Goal: Task Accomplishment & Management: Use online tool/utility

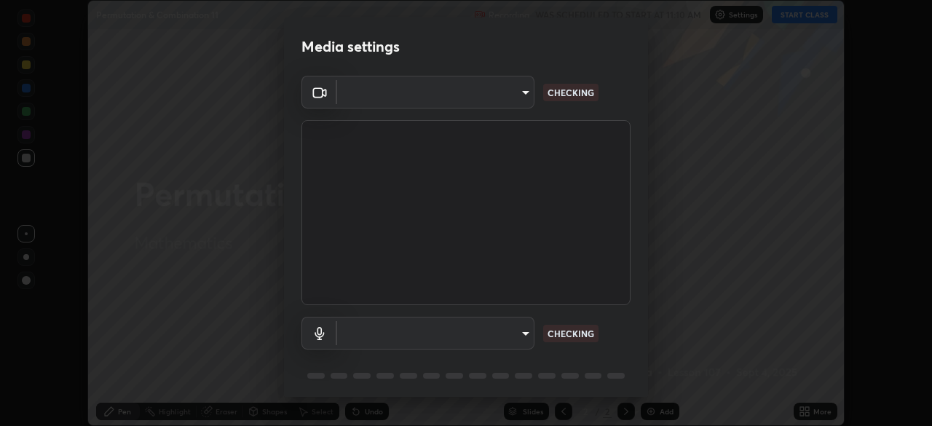
scroll to position [426, 932]
type input "ad6db9ec64aa91bb9d367053e8f3ae0092521a506c05523ccadca3fd020023ed"
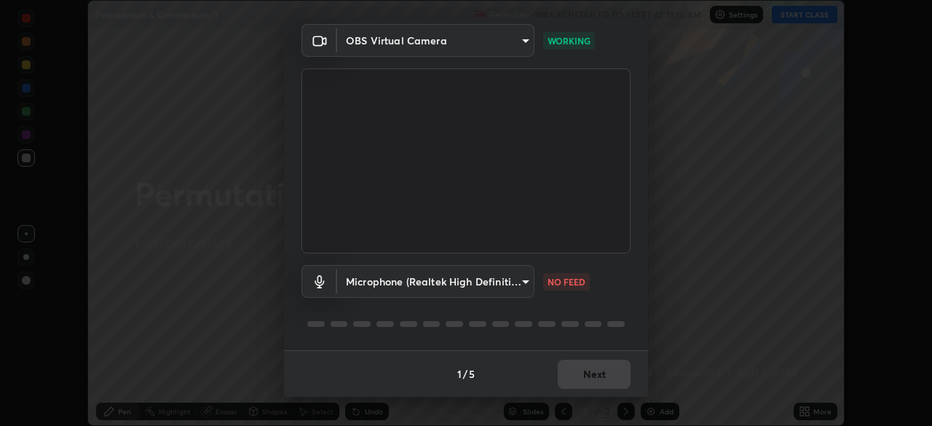
click at [525, 278] on body "Erase all Permutation & Combination 11 Recording WAS SCHEDULED TO START AT 11:1…" at bounding box center [466, 213] width 932 height 426
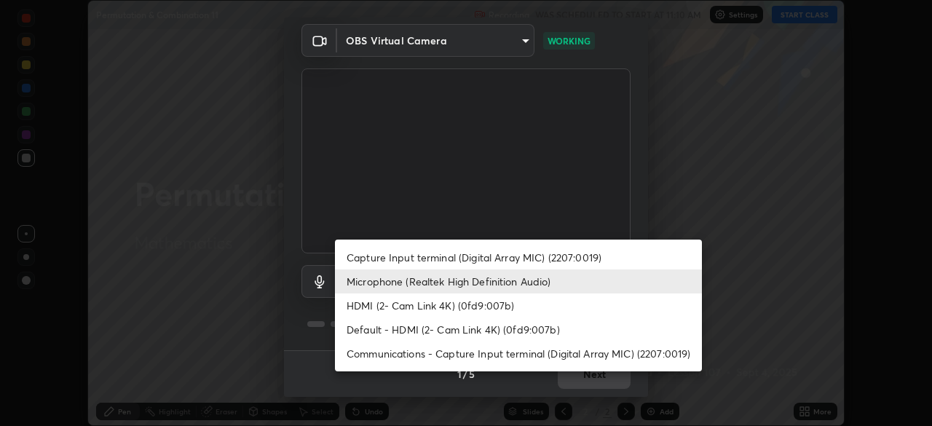
click at [526, 259] on li "Capture Input terminal (Digital Array MIC) (2207:0019)" at bounding box center [518, 257] width 367 height 24
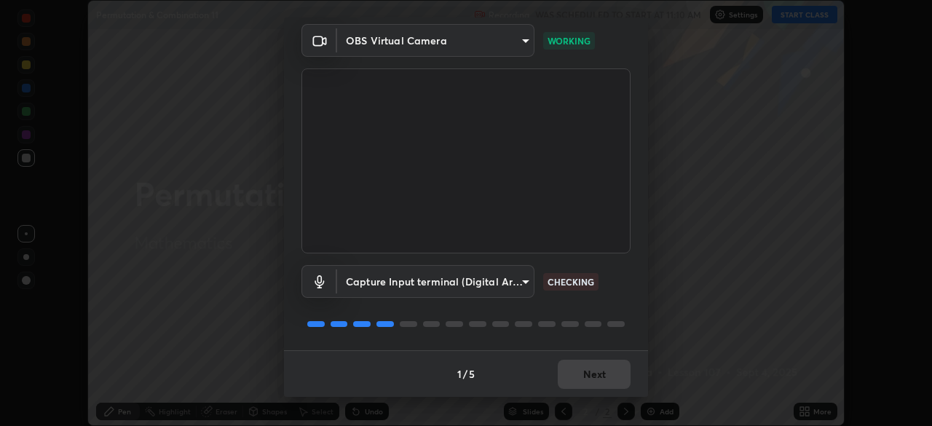
click at [527, 283] on body "Erase all Permutation & Combination 11 Recording WAS SCHEDULED TO START AT 11:1…" at bounding box center [466, 213] width 932 height 426
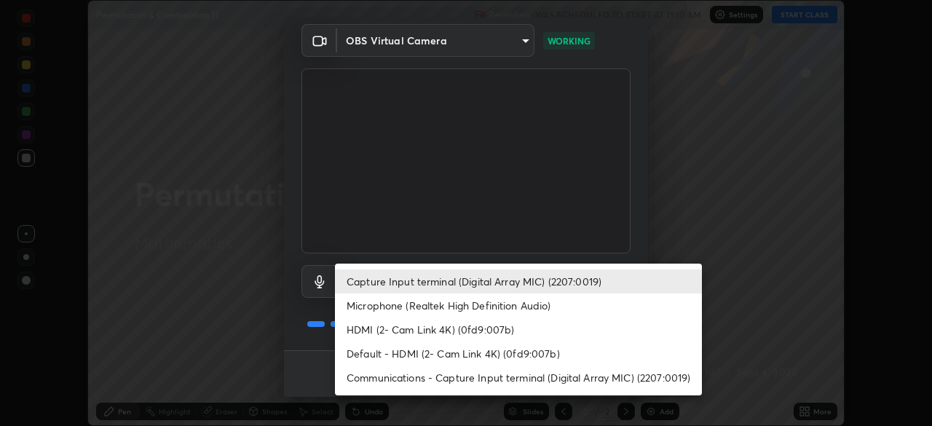
click at [492, 306] on li "Microphone (Realtek High Definition Audio)" at bounding box center [518, 306] width 367 height 24
type input "7b80235b4ebd2cfdcd00bebac1f1d889fd1e5e45b60eb60e9d309105b6515a8e"
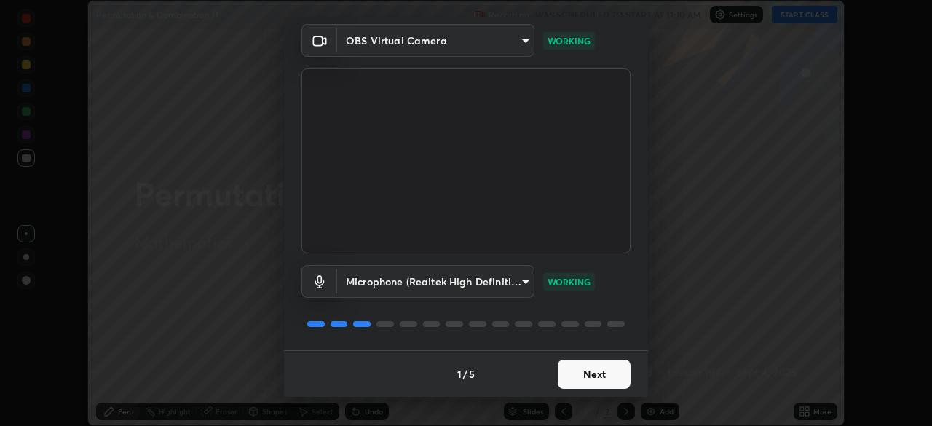
click at [602, 364] on button "Next" at bounding box center [594, 374] width 73 height 29
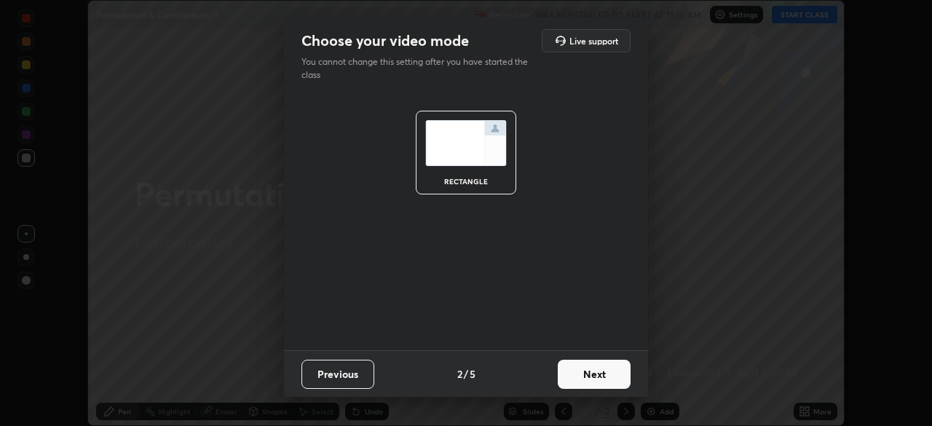
click at [608, 374] on button "Next" at bounding box center [594, 374] width 73 height 29
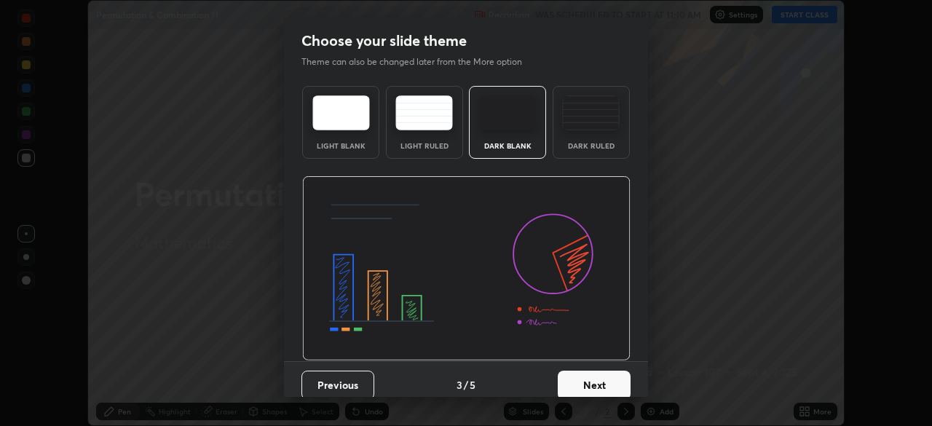
click at [607, 379] on button "Next" at bounding box center [594, 385] width 73 height 29
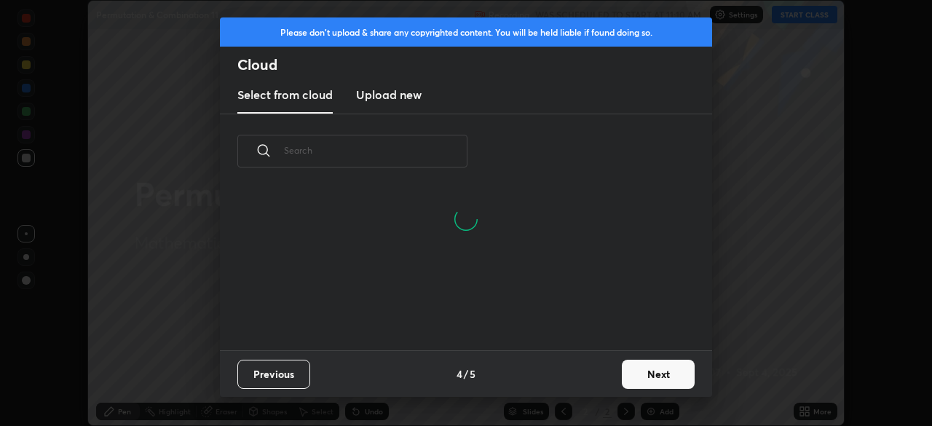
click at [647, 374] on button "Next" at bounding box center [658, 374] width 73 height 29
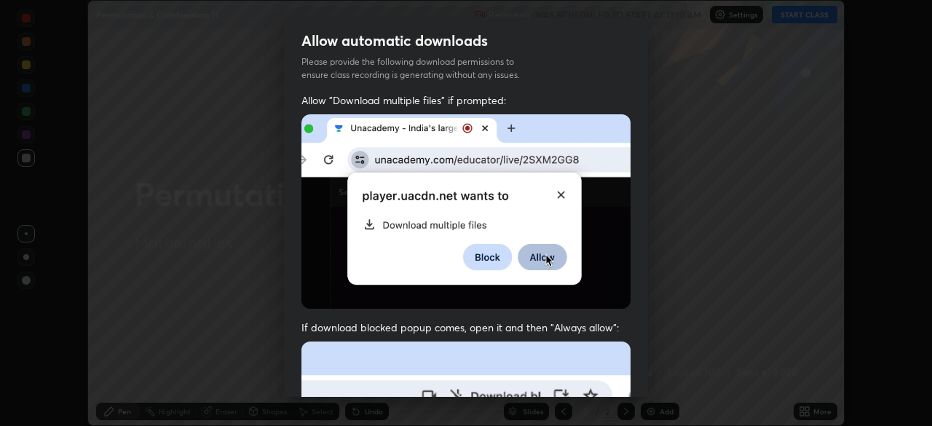
click at [675, 259] on div "Allow automatic downloads Please provide the following download permissions to …" at bounding box center [466, 213] width 932 height 426
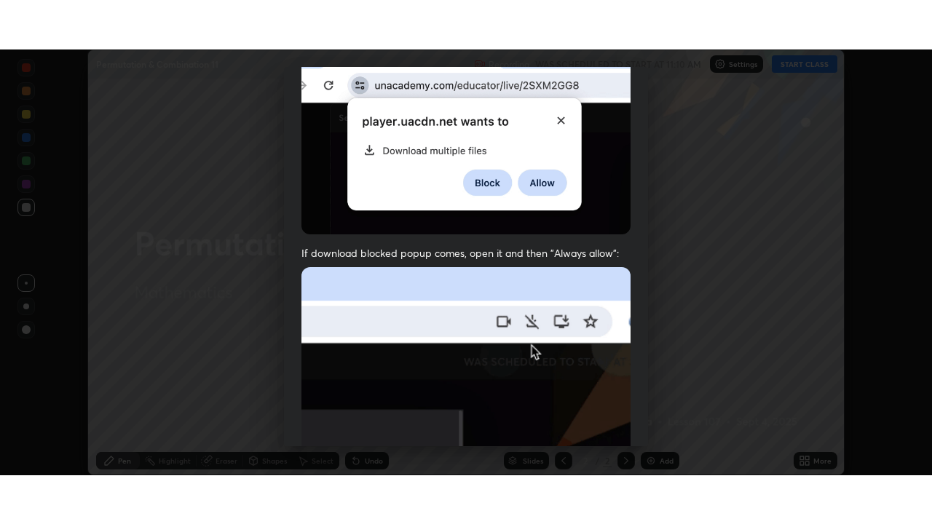
scroll to position [349, 0]
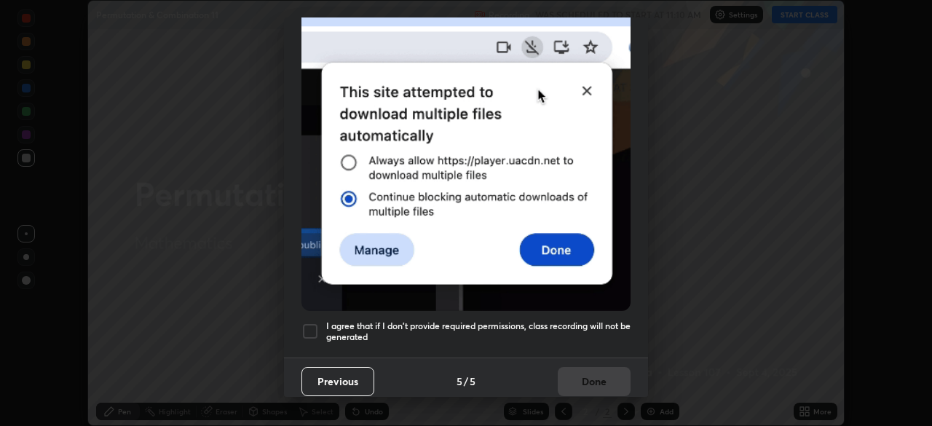
click at [310, 323] on div at bounding box center [310, 331] width 17 height 17
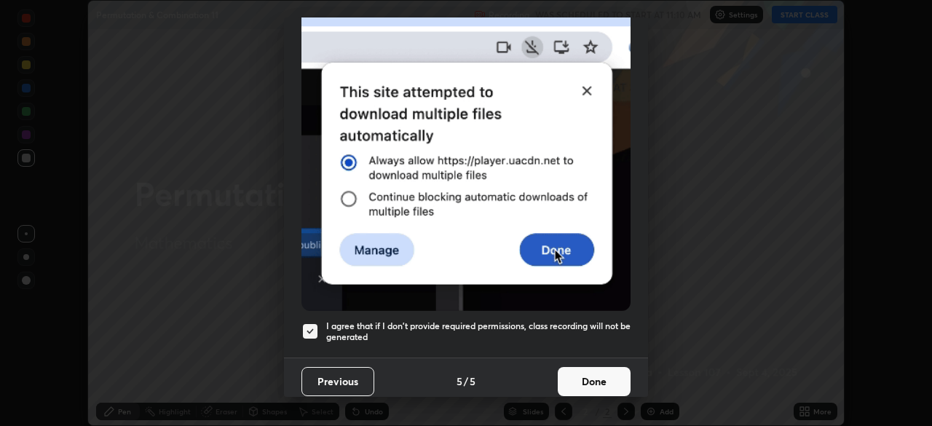
click at [605, 377] on button "Done" at bounding box center [594, 381] width 73 height 29
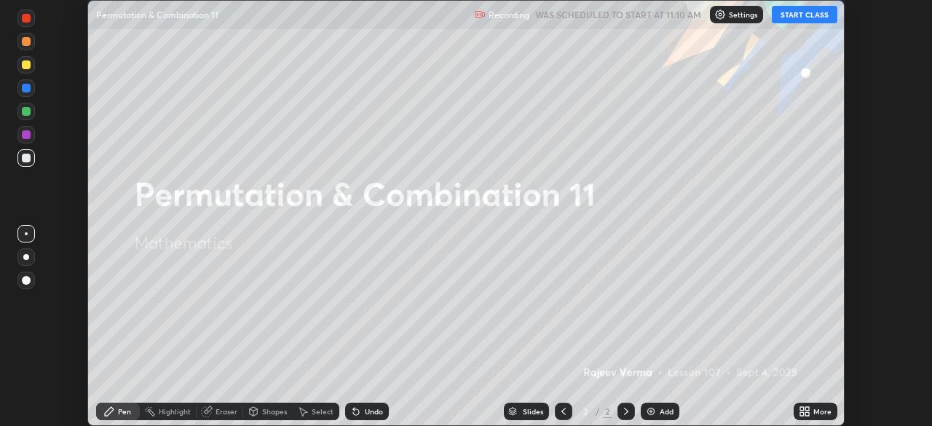
click at [811, 14] on button "START CLASS" at bounding box center [805, 14] width 66 height 17
click at [807, 414] on icon at bounding box center [808, 414] width 4 height 4
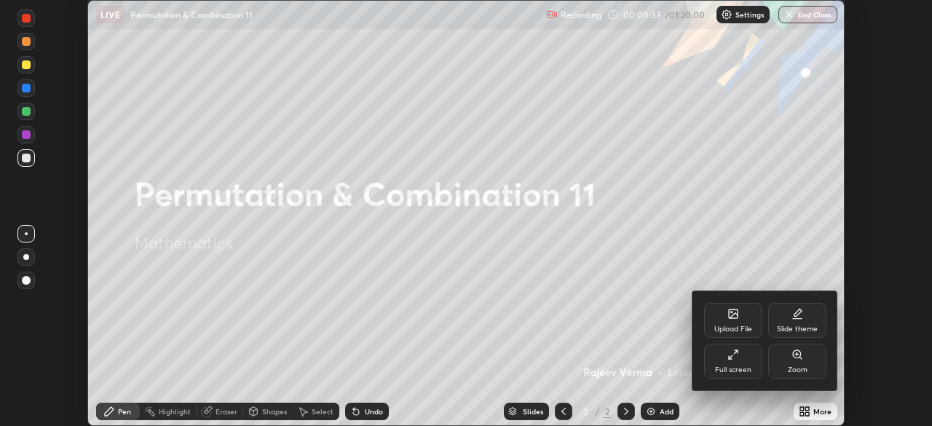
click at [741, 369] on div "Full screen" at bounding box center [733, 369] width 36 height 7
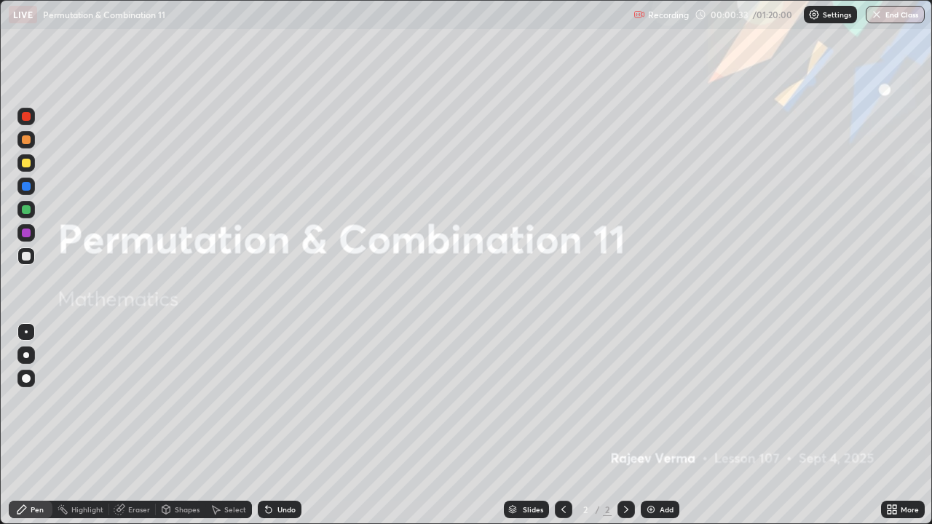
scroll to position [524, 932]
click at [652, 425] on img at bounding box center [651, 510] width 12 height 12
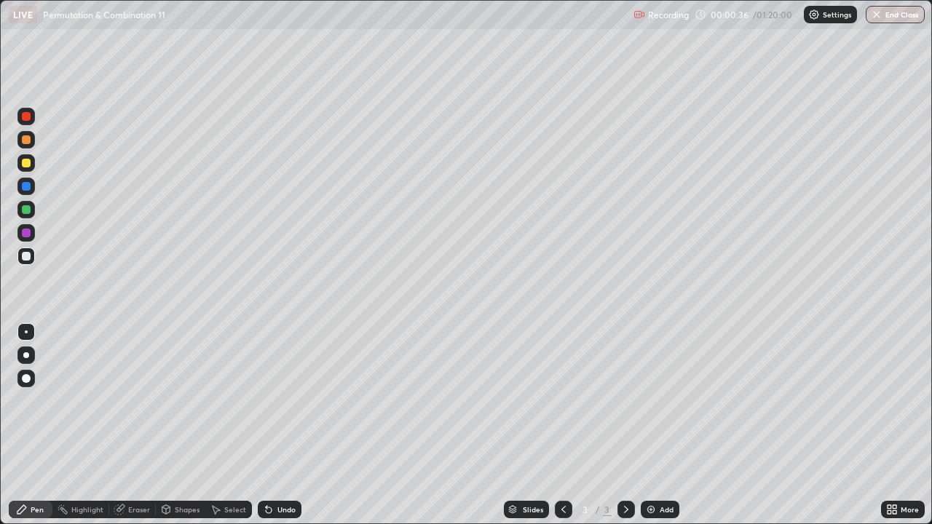
click at [652, 425] on img at bounding box center [651, 510] width 12 height 12
click at [650, 425] on img at bounding box center [651, 510] width 12 height 12
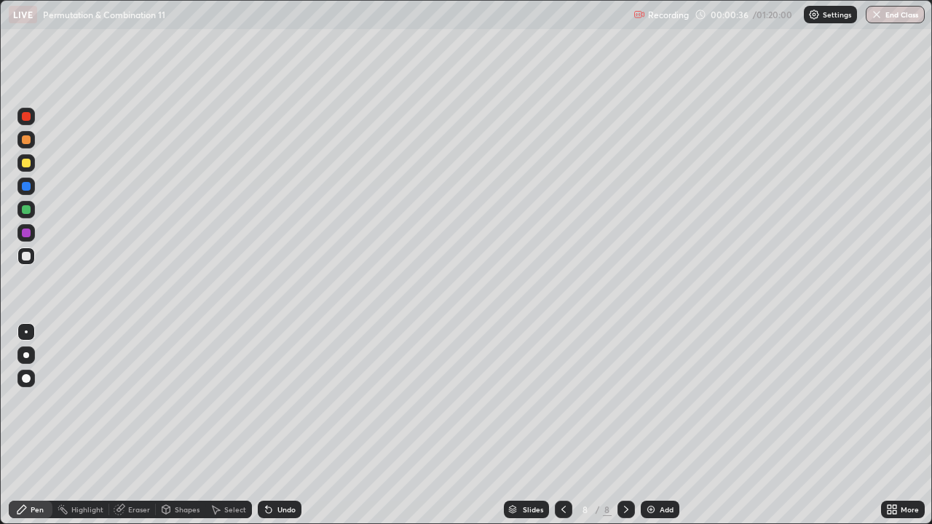
click at [646, 425] on img at bounding box center [651, 510] width 12 height 12
click at [562, 425] on icon at bounding box center [563, 510] width 12 height 12
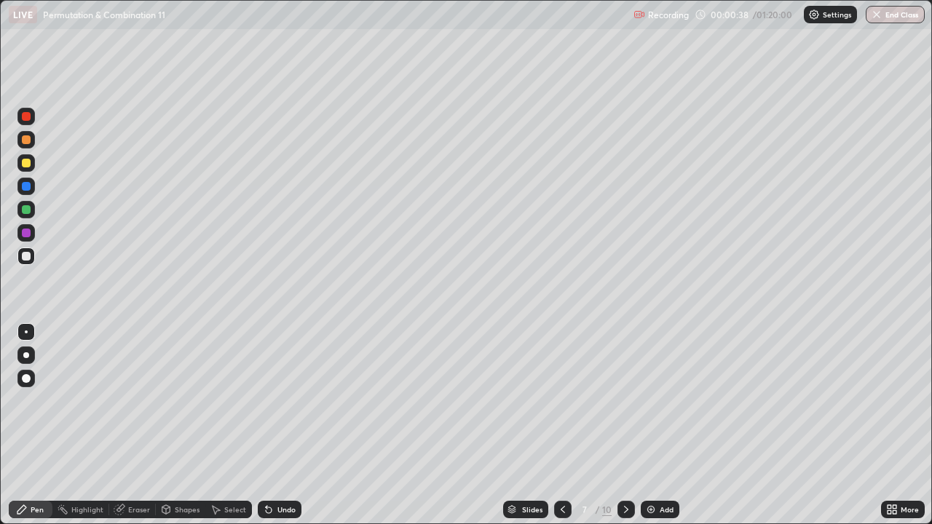
click at [562, 425] on icon at bounding box center [563, 510] width 12 height 12
click at [564, 425] on icon at bounding box center [563, 509] width 4 height 7
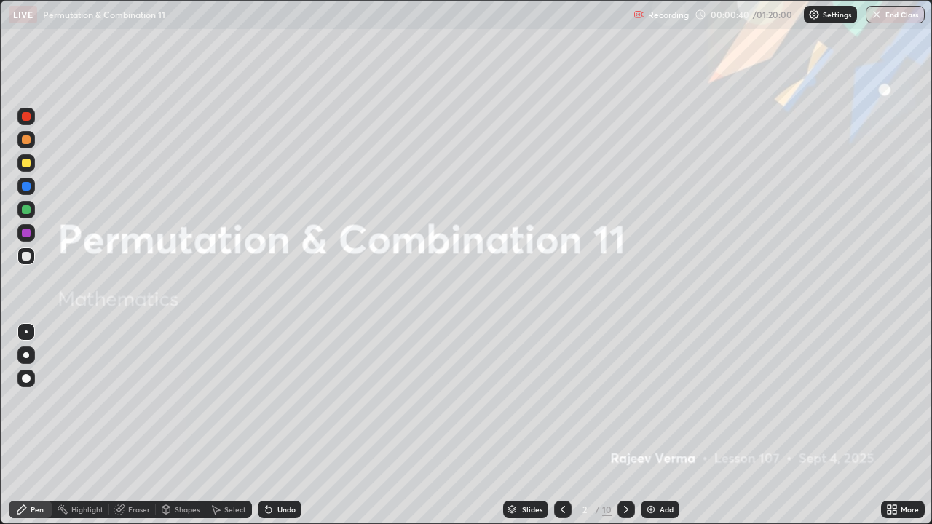
click at [564, 425] on icon at bounding box center [563, 509] width 4 height 7
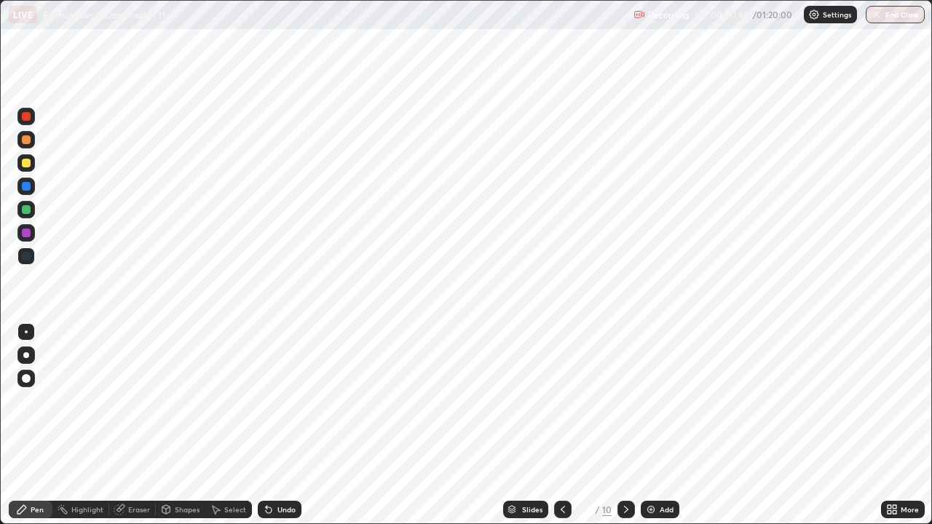
click at [625, 425] on icon at bounding box center [627, 510] width 12 height 12
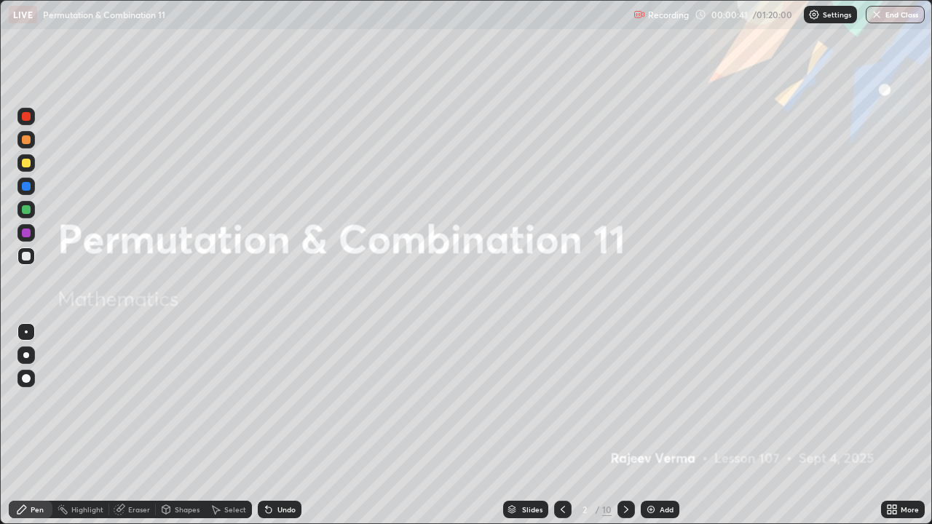
click at [633, 425] on div at bounding box center [626, 509] width 17 height 17
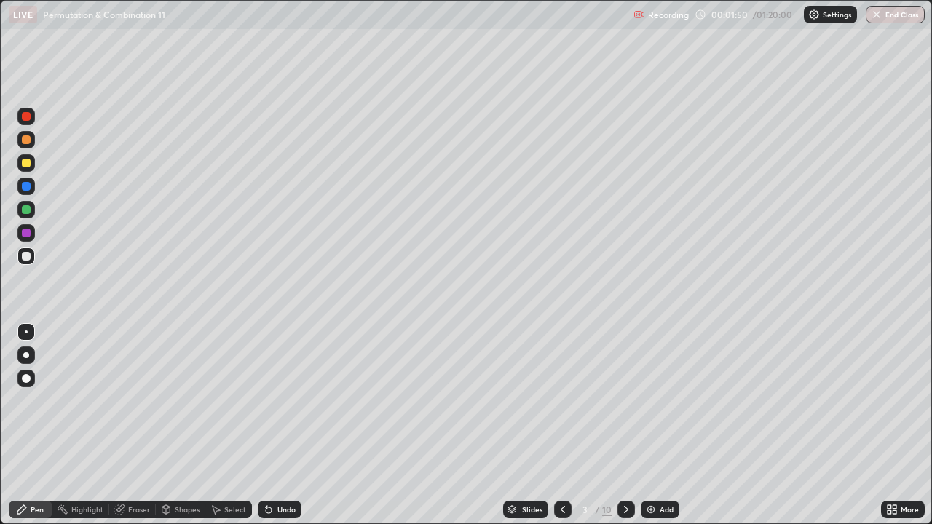
click at [28, 164] on div at bounding box center [26, 163] width 9 height 9
click at [31, 162] on div at bounding box center [25, 162] width 17 height 17
click at [29, 213] on div at bounding box center [26, 209] width 9 height 9
click at [280, 425] on div "Undo" at bounding box center [287, 509] width 18 height 7
click at [286, 425] on div "Undo" at bounding box center [287, 509] width 18 height 7
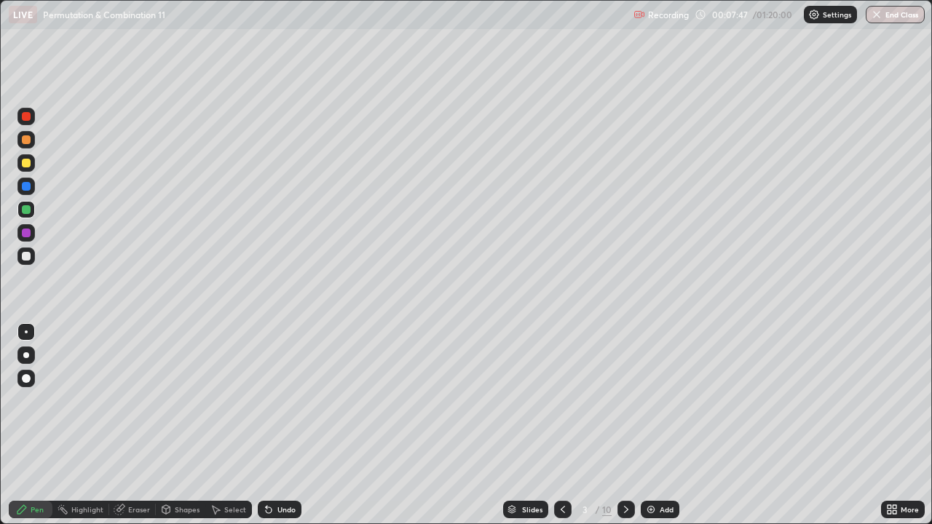
click at [26, 259] on div at bounding box center [26, 256] width 9 height 9
click at [625, 425] on icon at bounding box center [627, 510] width 12 height 12
click at [561, 425] on icon at bounding box center [563, 510] width 12 height 12
click at [624, 425] on icon at bounding box center [627, 510] width 12 height 12
click at [28, 138] on div at bounding box center [26, 139] width 9 height 9
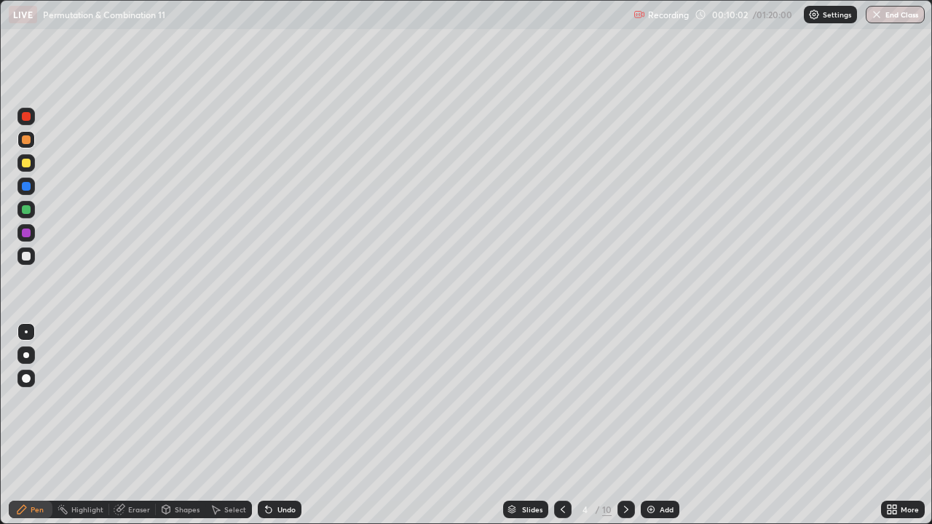
click at [28, 140] on div at bounding box center [26, 139] width 9 height 9
click at [29, 161] on div at bounding box center [26, 163] width 9 height 9
click at [289, 425] on div "Undo" at bounding box center [287, 509] width 18 height 7
click at [26, 210] on div at bounding box center [26, 209] width 9 height 9
click at [26, 163] on div at bounding box center [26, 163] width 9 height 9
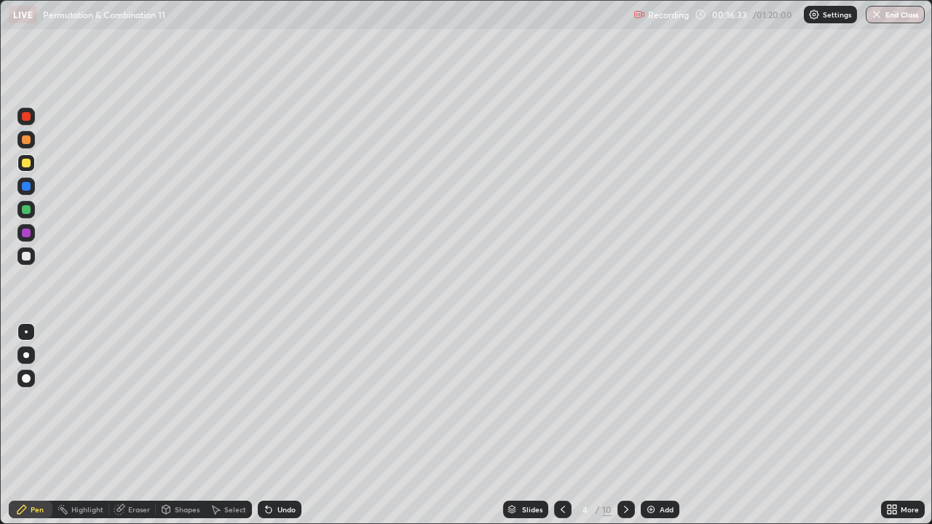
click at [27, 257] on div at bounding box center [26, 256] width 9 height 9
click at [28, 167] on div at bounding box center [26, 163] width 9 height 9
click at [33, 259] on div at bounding box center [25, 256] width 17 height 17
click at [631, 425] on div at bounding box center [626, 509] width 17 height 17
click at [29, 165] on div at bounding box center [26, 163] width 9 height 9
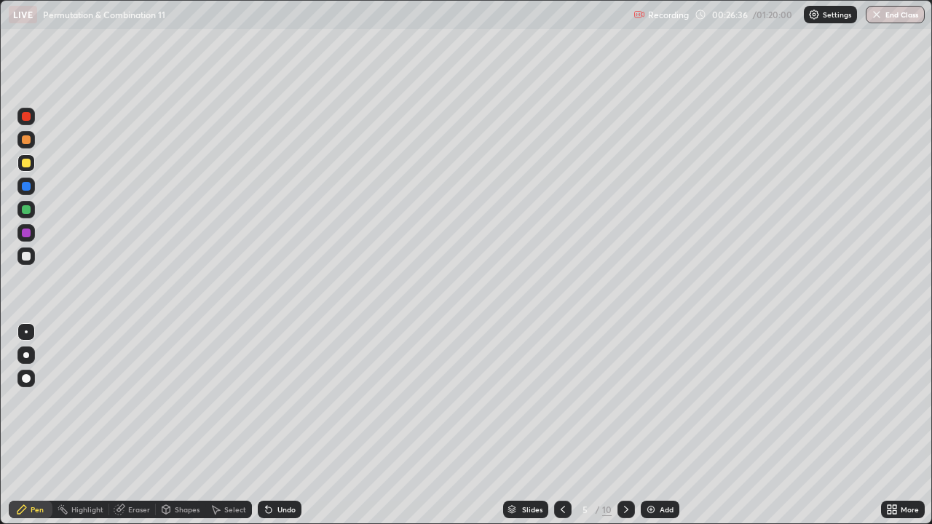
click at [562, 425] on icon at bounding box center [563, 510] width 12 height 12
click at [629, 425] on icon at bounding box center [627, 510] width 12 height 12
click at [561, 425] on icon at bounding box center [563, 510] width 12 height 12
click at [626, 425] on icon at bounding box center [627, 510] width 12 height 12
click at [30, 210] on div at bounding box center [26, 209] width 9 height 9
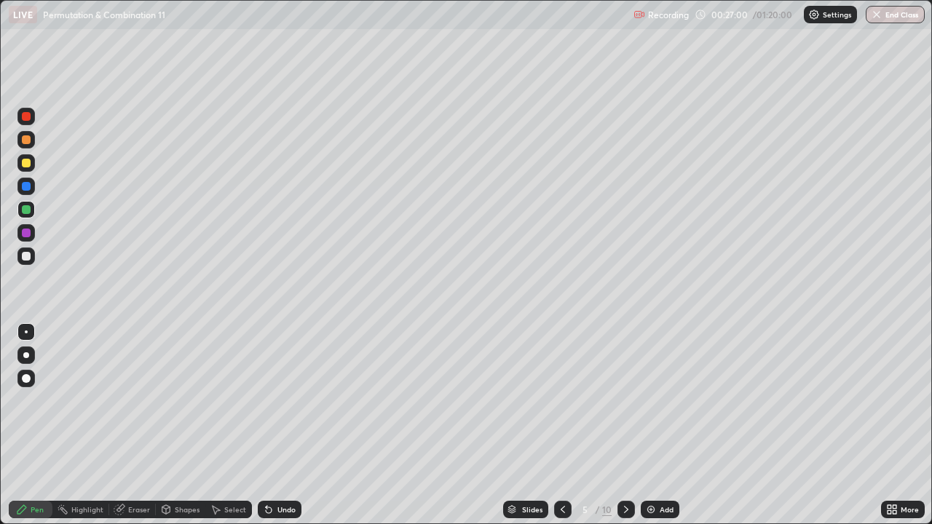
click at [26, 161] on div at bounding box center [26, 163] width 9 height 9
click at [625, 425] on icon at bounding box center [627, 510] width 12 height 12
click at [29, 141] on div at bounding box center [26, 139] width 9 height 9
click at [30, 164] on div at bounding box center [26, 163] width 9 height 9
click at [29, 142] on div at bounding box center [26, 139] width 9 height 9
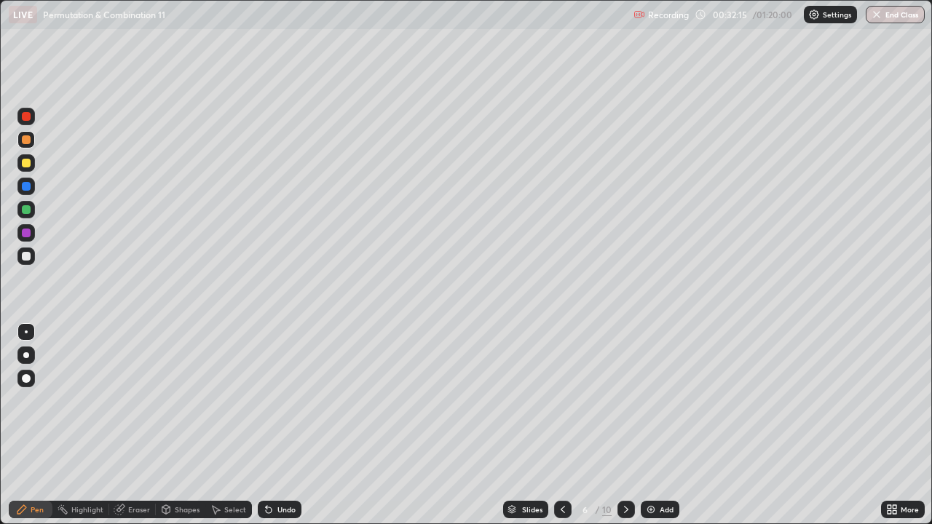
click at [283, 425] on div "Undo" at bounding box center [287, 509] width 18 height 7
click at [26, 257] on div at bounding box center [26, 256] width 9 height 9
click at [625, 425] on icon at bounding box center [627, 510] width 12 height 12
click at [28, 164] on div at bounding box center [26, 163] width 9 height 9
click at [28, 213] on div at bounding box center [26, 209] width 9 height 9
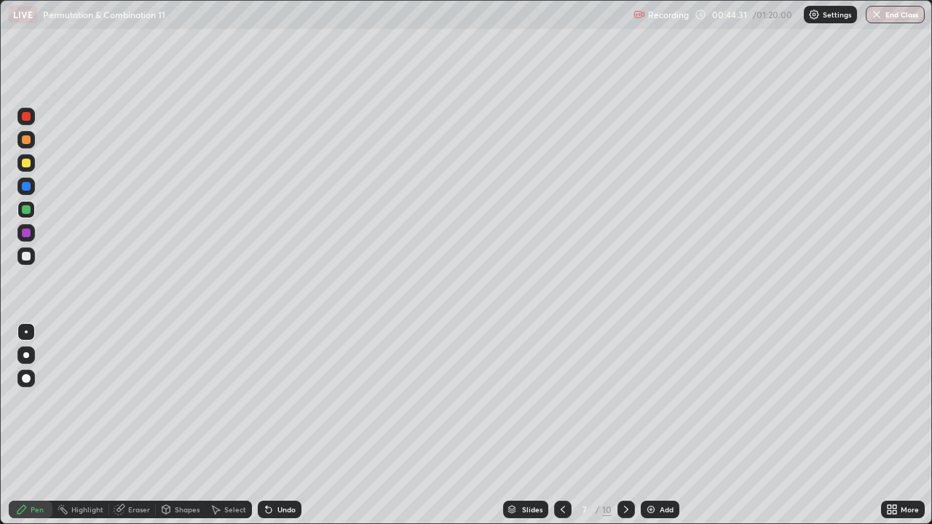
click at [28, 167] on div at bounding box center [26, 163] width 9 height 9
click at [286, 425] on div "Undo" at bounding box center [287, 509] width 18 height 7
click at [283, 425] on div "Undo" at bounding box center [287, 509] width 18 height 7
click at [633, 425] on div at bounding box center [626, 509] width 17 height 17
click at [27, 147] on div at bounding box center [25, 139] width 17 height 17
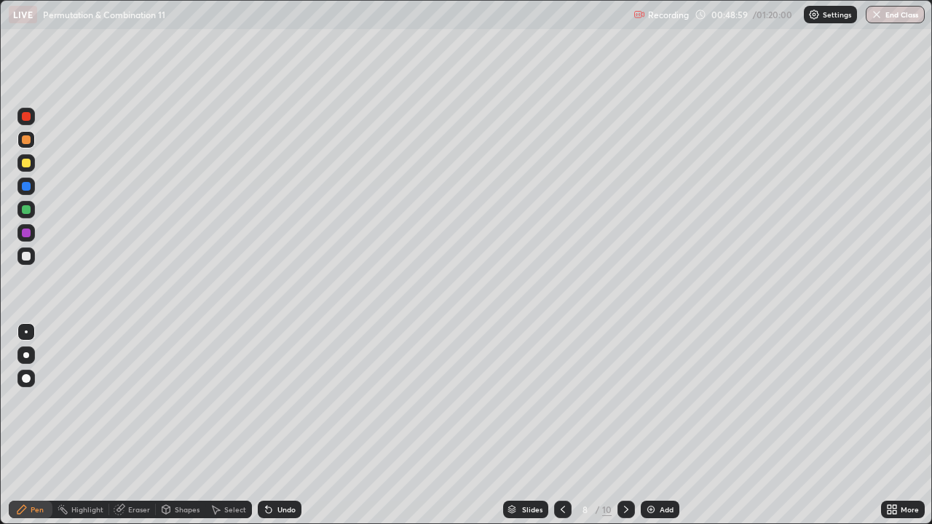
click at [30, 141] on div at bounding box center [26, 139] width 9 height 9
click at [287, 425] on div "Undo" at bounding box center [287, 509] width 18 height 7
click at [291, 425] on div "Undo" at bounding box center [287, 509] width 18 height 7
click at [133, 425] on div "Eraser" at bounding box center [139, 509] width 22 height 7
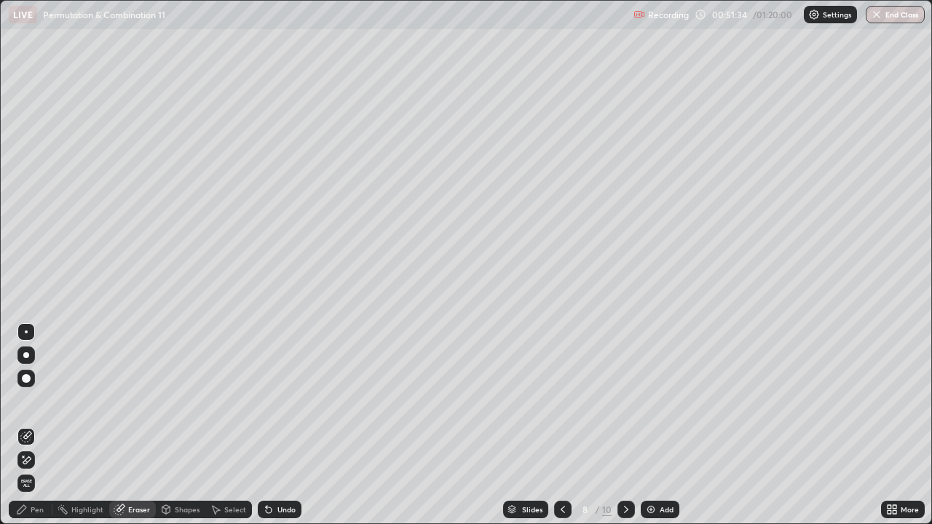
click at [23, 425] on icon at bounding box center [23, 456] width 1 height 1
click at [29, 425] on icon at bounding box center [26, 437] width 12 height 12
click at [35, 425] on div "Pen" at bounding box center [37, 509] width 13 height 7
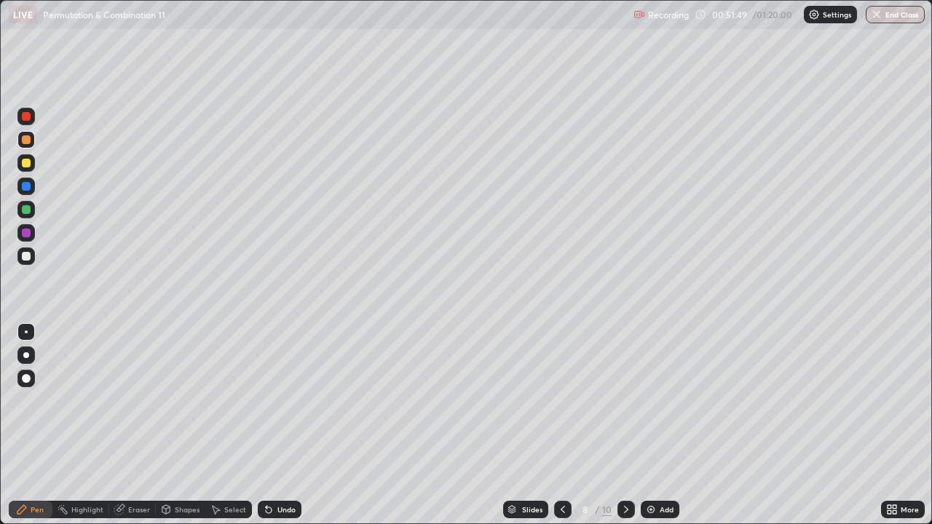
click at [27, 163] on div at bounding box center [26, 163] width 9 height 9
click at [283, 425] on div "Undo" at bounding box center [287, 509] width 18 height 7
click at [26, 258] on div at bounding box center [26, 256] width 9 height 9
click at [625, 425] on icon at bounding box center [627, 510] width 12 height 12
click at [26, 162] on div at bounding box center [26, 163] width 9 height 9
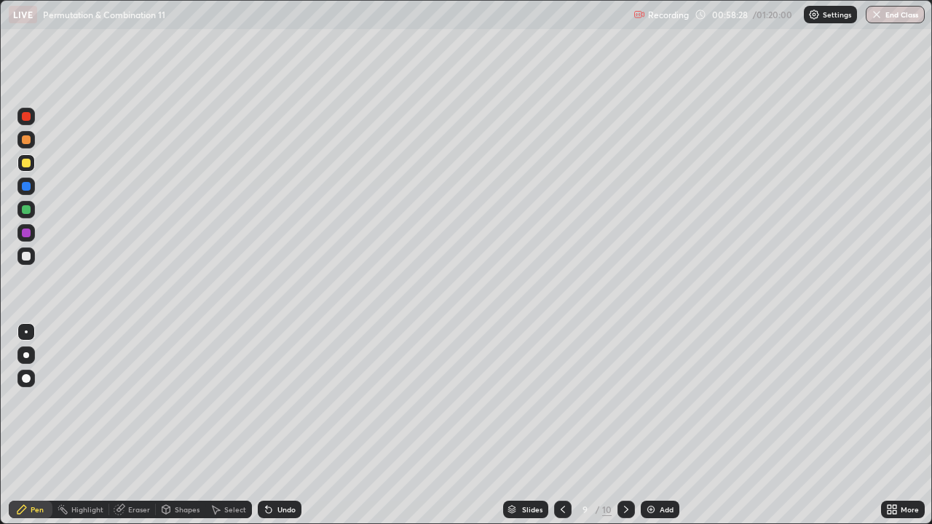
click at [30, 143] on div at bounding box center [26, 139] width 9 height 9
click at [286, 425] on div "Undo" at bounding box center [280, 509] width 44 height 17
click at [27, 165] on div at bounding box center [26, 163] width 9 height 9
click at [25, 211] on div at bounding box center [26, 209] width 9 height 9
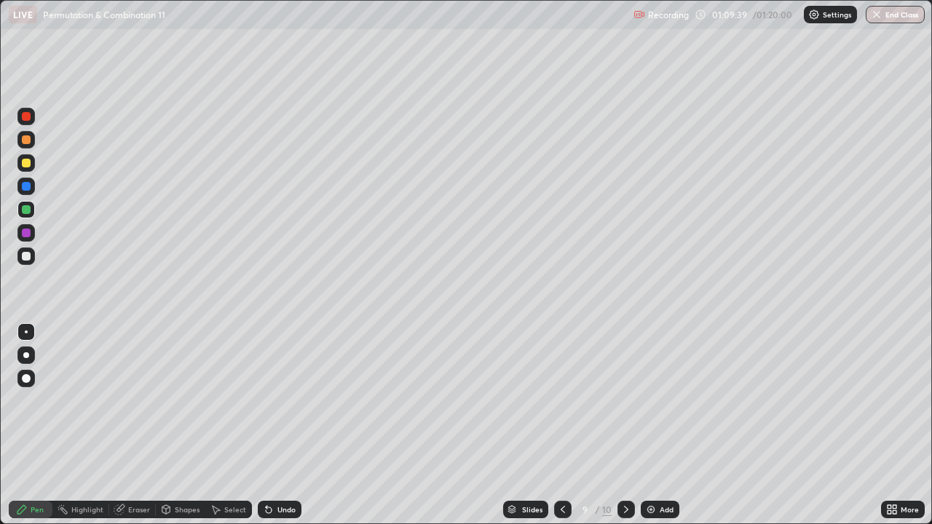
click at [560, 425] on icon at bounding box center [563, 510] width 12 height 12
click at [625, 425] on icon at bounding box center [627, 510] width 12 height 12
click at [29, 136] on div at bounding box center [26, 139] width 9 height 9
click at [898, 14] on button "End Class" at bounding box center [897, 14] width 58 height 17
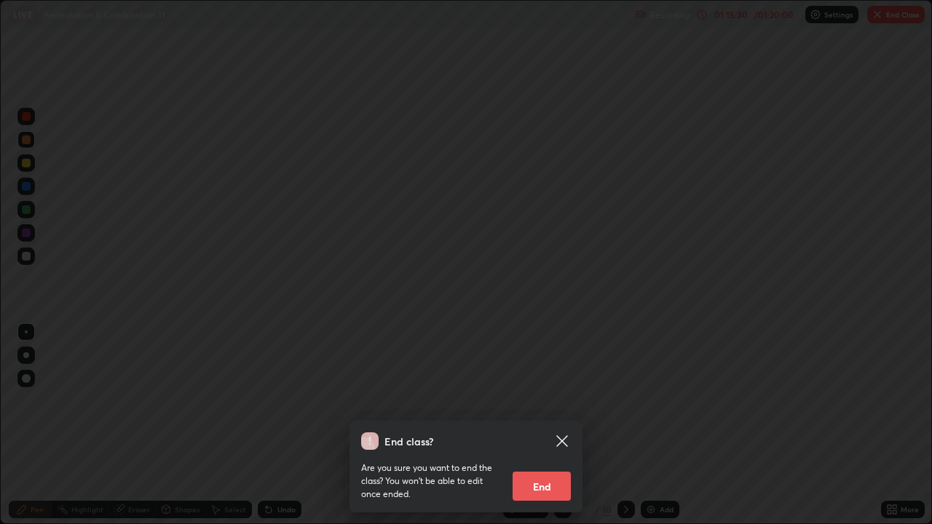
click at [555, 425] on button "End" at bounding box center [542, 486] width 58 height 29
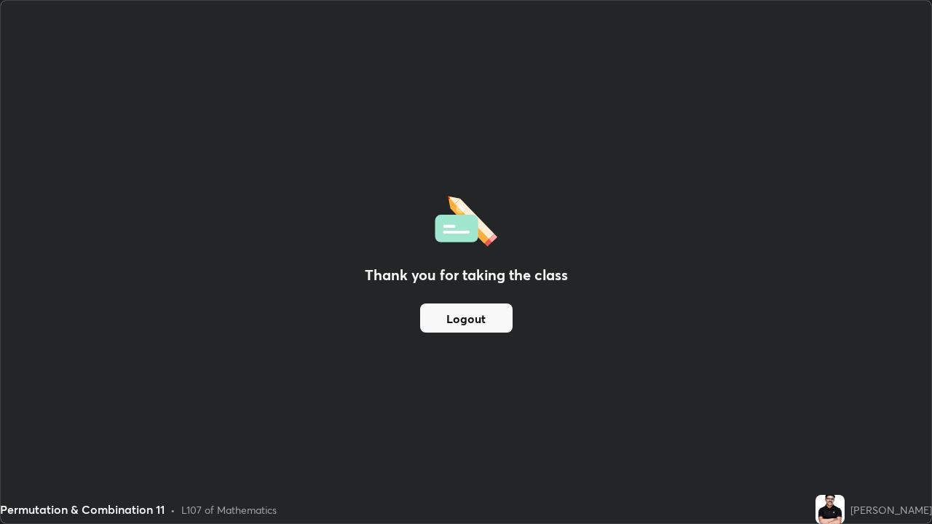
click at [489, 323] on button "Logout" at bounding box center [466, 318] width 93 height 29
click at [494, 321] on button "Logout" at bounding box center [466, 318] width 93 height 29
click at [489, 327] on button "Logout" at bounding box center [466, 318] width 93 height 29
